Goal: Use online tool/utility: Use online tool/utility

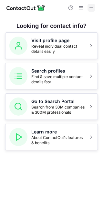
click at [93, 8] on span at bounding box center [91, 7] width 5 height 5
